Goal: Task Accomplishment & Management: Manage account settings

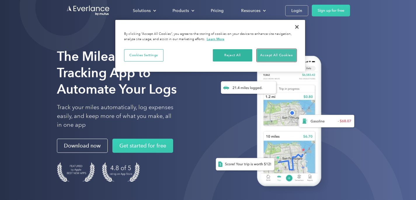
click at [267, 57] on button "Accept All Cookies" at bounding box center [276, 55] width 39 height 12
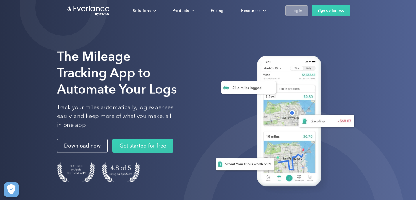
click at [293, 13] on div "Login" at bounding box center [297, 10] width 11 height 7
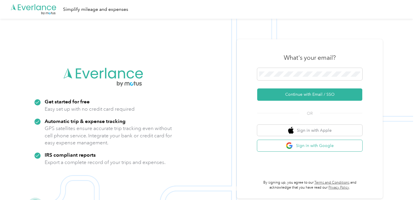
click at [299, 145] on button "Sign in with Google" at bounding box center [309, 145] width 105 height 11
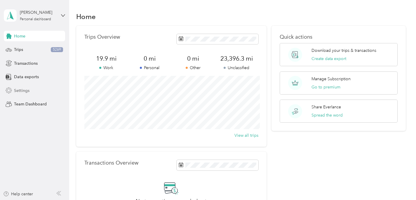
click at [27, 87] on span "Settings" at bounding box center [21, 90] width 15 height 6
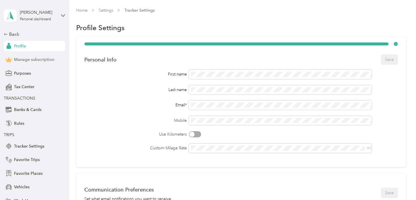
click at [44, 60] on span "Manage subscription" at bounding box center [34, 59] width 40 height 6
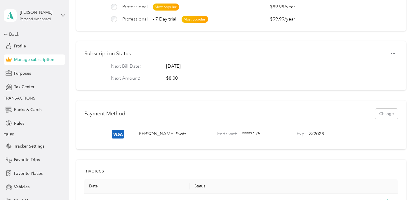
scroll to position [130, 0]
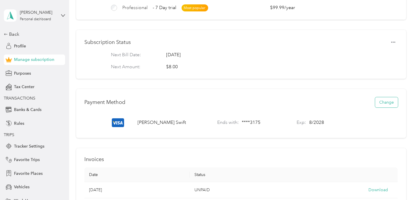
click at [393, 105] on button "Change" at bounding box center [386, 102] width 23 height 10
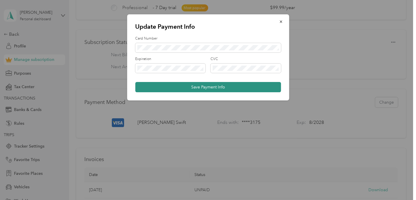
click at [210, 87] on button "Save Payment Info" at bounding box center [208, 87] width 146 height 10
